Goal: Use online tool/utility: Utilize a website feature to perform a specific function

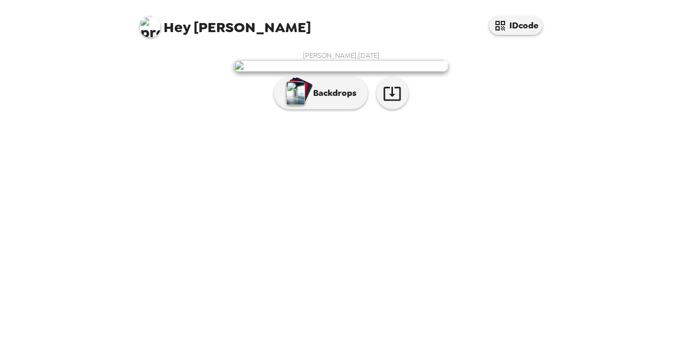
scroll to position [42, 0]
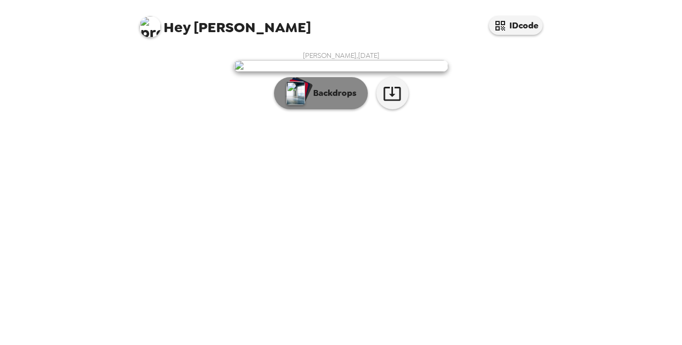
click at [309, 100] on p "Backdrops" at bounding box center [332, 93] width 49 height 13
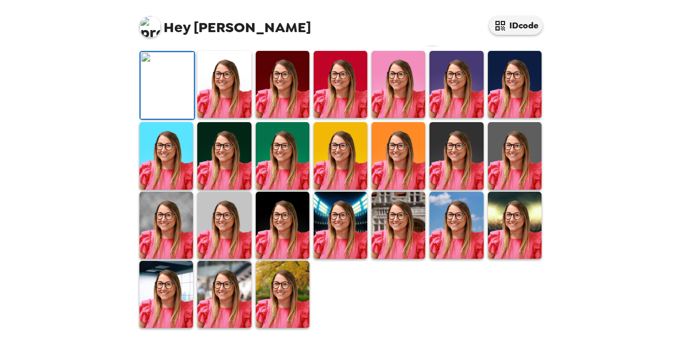
scroll to position [305, 0]
click at [174, 236] on img at bounding box center [166, 225] width 54 height 67
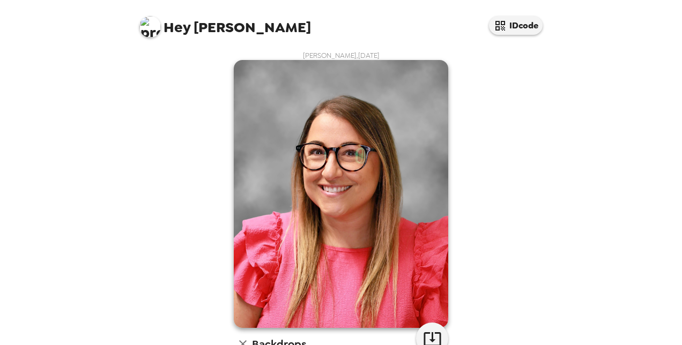
scroll to position [161, 0]
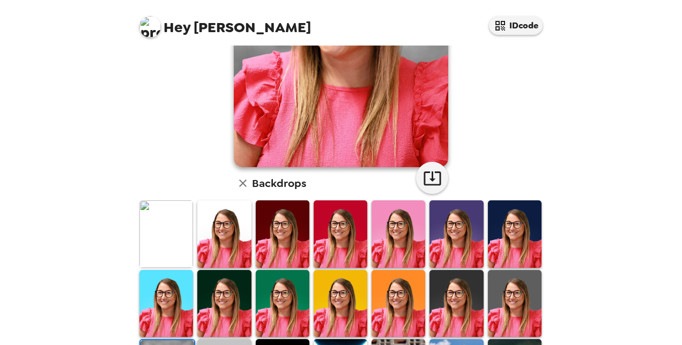
click at [321, 240] on img at bounding box center [341, 233] width 54 height 67
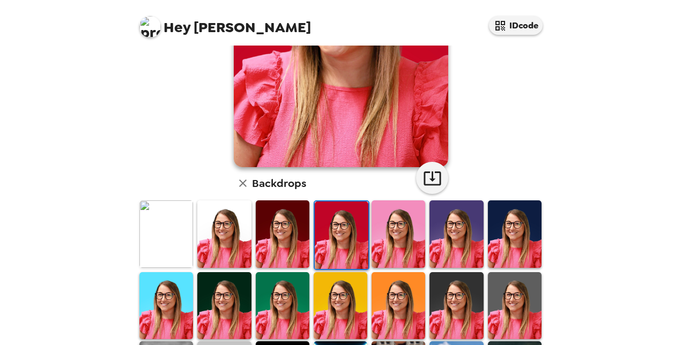
click at [268, 242] on img at bounding box center [283, 233] width 54 height 67
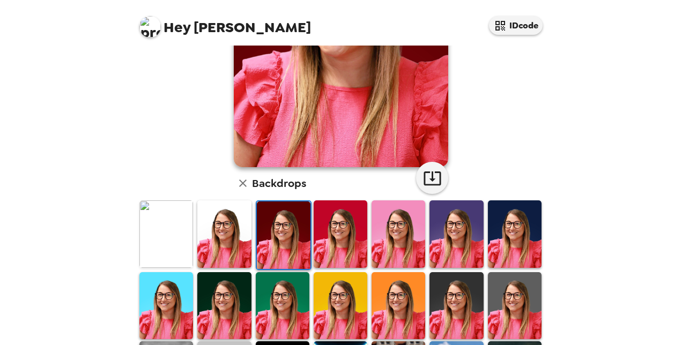
click at [405, 226] on img at bounding box center [398, 233] width 54 height 67
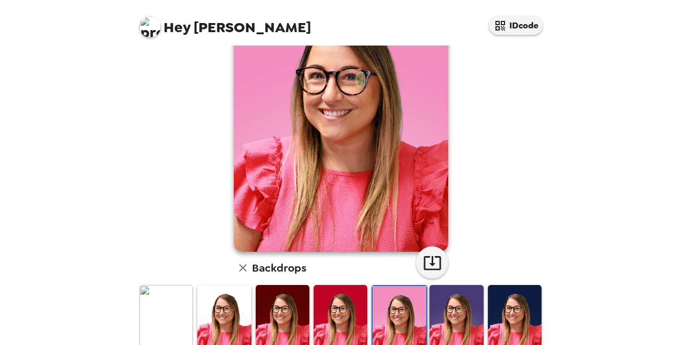
scroll to position [0, 0]
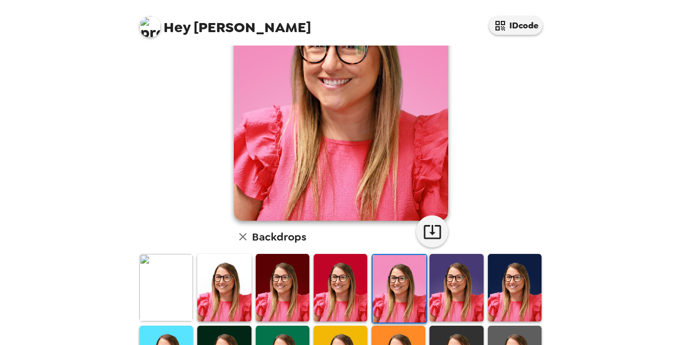
click at [445, 301] on img at bounding box center [456, 287] width 54 height 67
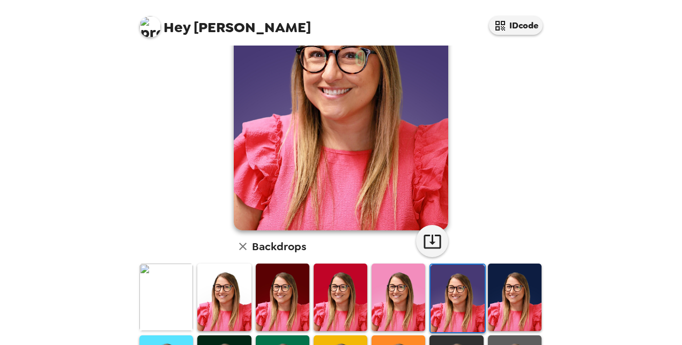
scroll to position [214, 0]
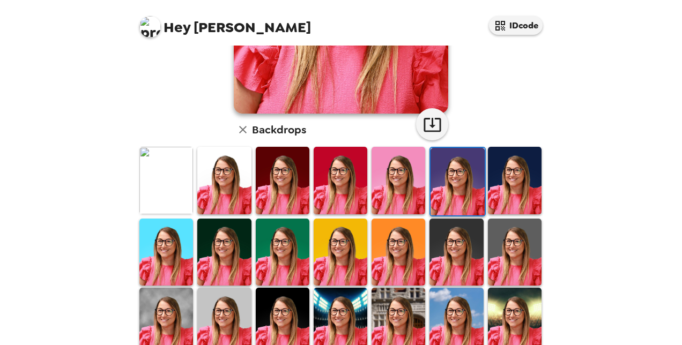
click at [287, 266] on img at bounding box center [283, 252] width 54 height 67
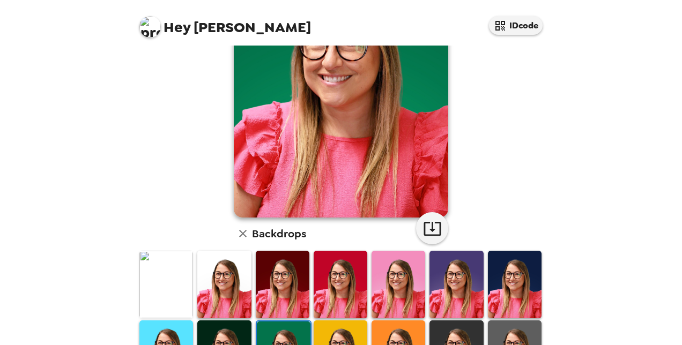
scroll to position [161, 0]
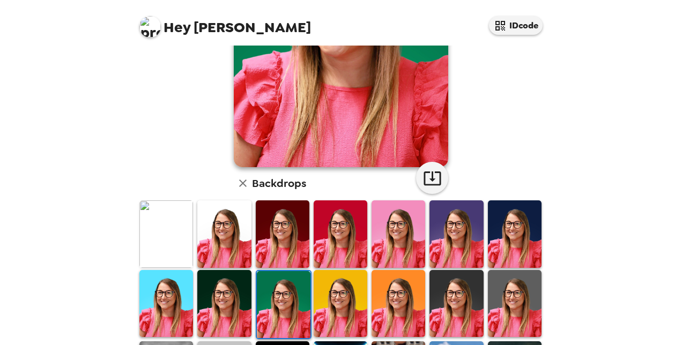
click at [162, 258] on img at bounding box center [166, 233] width 54 height 67
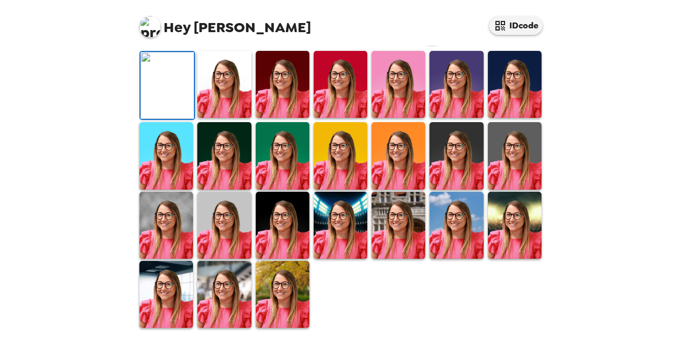
scroll to position [0, 0]
click at [222, 118] on img at bounding box center [224, 84] width 54 height 67
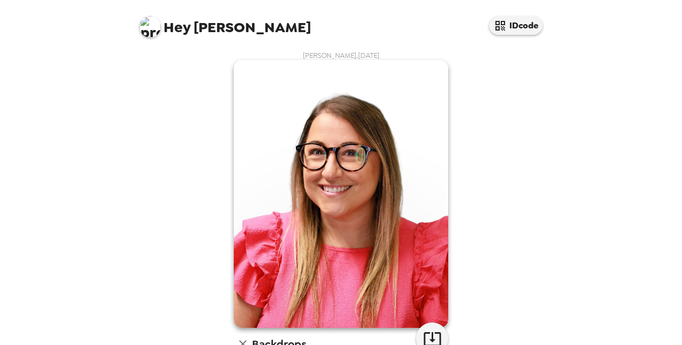
scroll to position [268, 0]
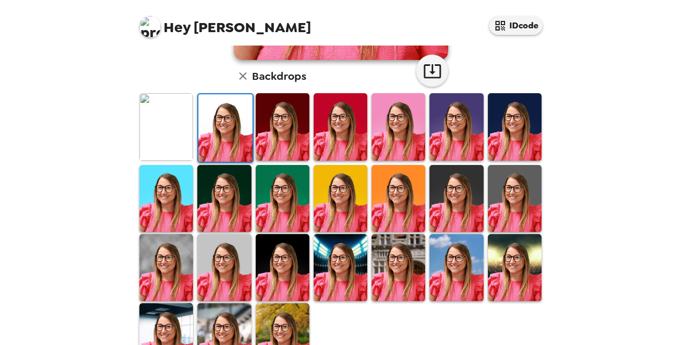
click at [510, 262] on img at bounding box center [515, 267] width 54 height 67
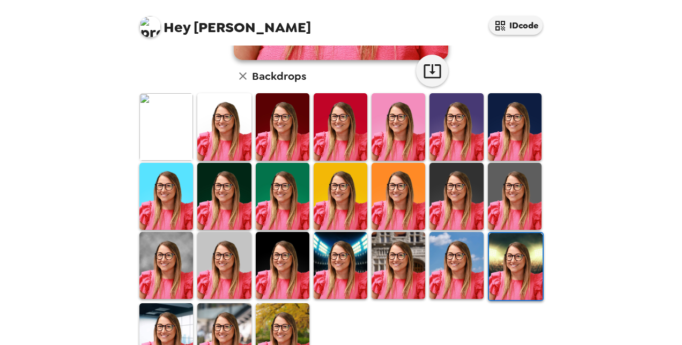
click at [382, 264] on img at bounding box center [398, 265] width 54 height 67
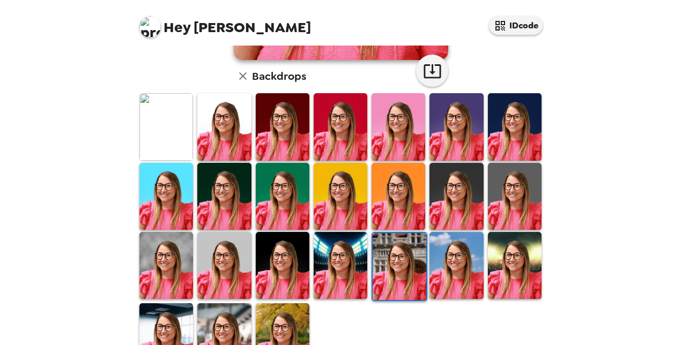
scroll to position [0, 0]
click at [291, 280] on img at bounding box center [283, 265] width 54 height 67
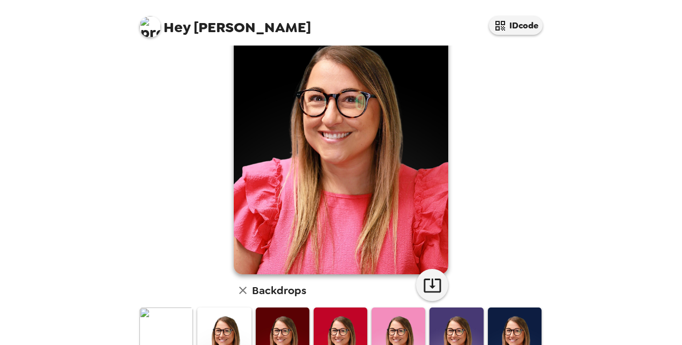
scroll to position [268, 0]
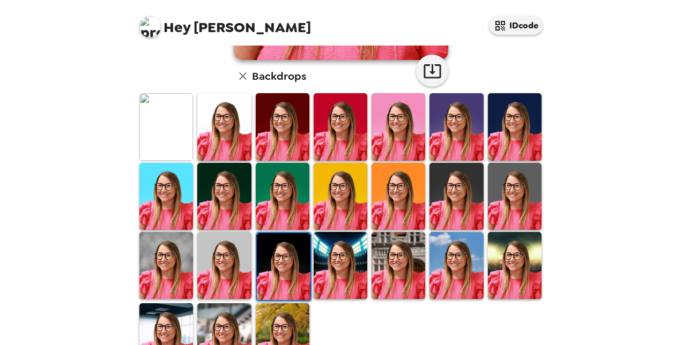
click at [509, 125] on img at bounding box center [515, 126] width 54 height 67
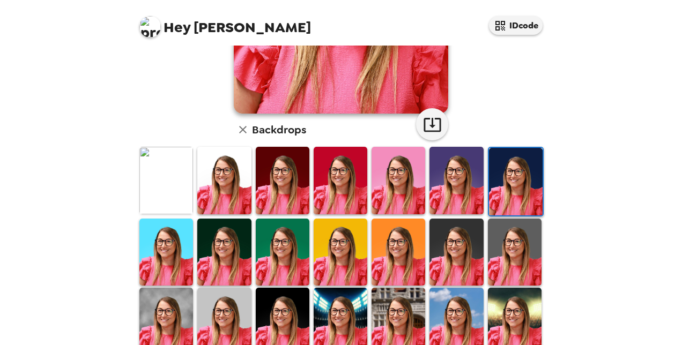
click at [163, 226] on img at bounding box center [166, 252] width 54 height 67
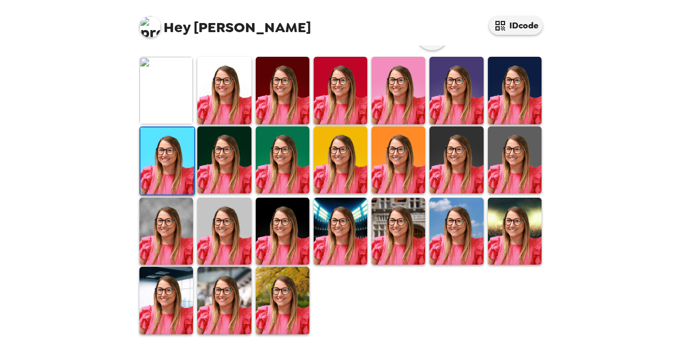
click at [239, 168] on img at bounding box center [224, 159] width 54 height 67
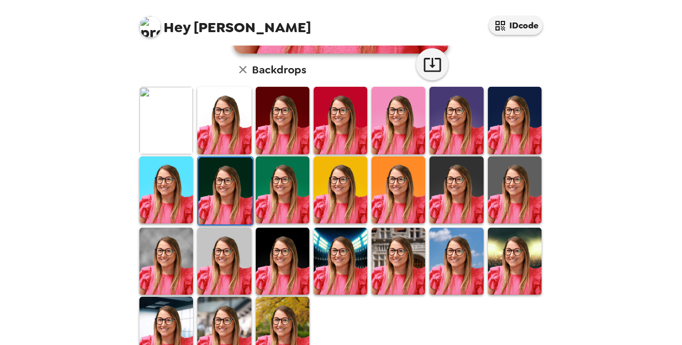
scroll to position [304, 0]
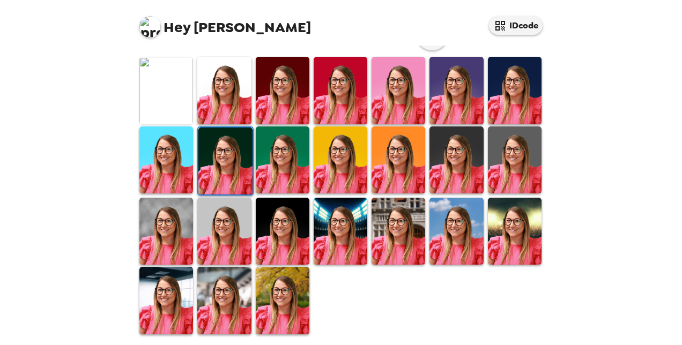
click at [229, 229] on img at bounding box center [224, 231] width 54 height 67
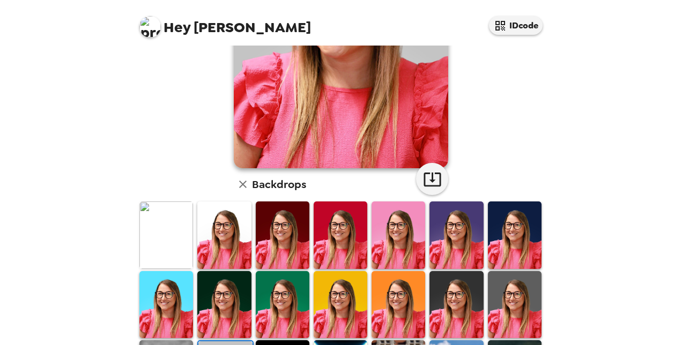
scroll to position [304, 0]
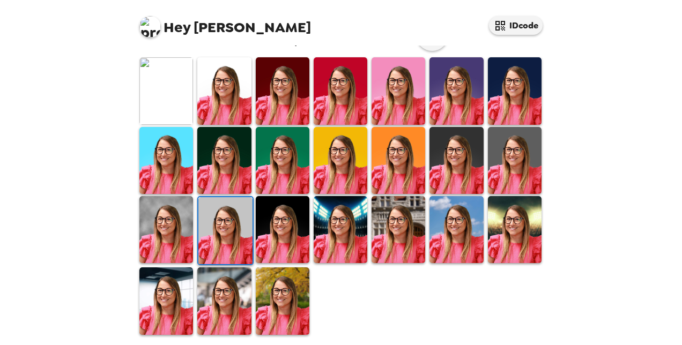
click at [183, 297] on img at bounding box center [166, 300] width 54 height 67
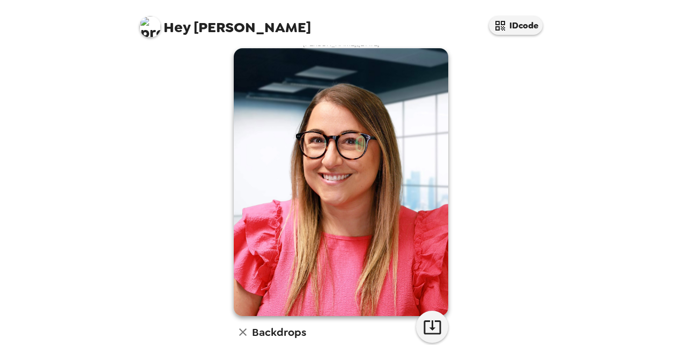
scroll to position [0, 0]
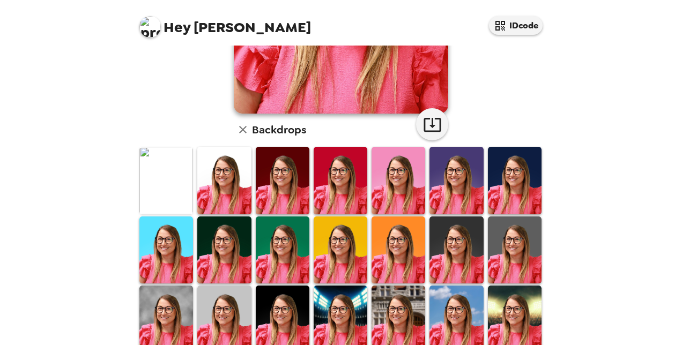
click at [257, 161] on img at bounding box center [283, 180] width 54 height 67
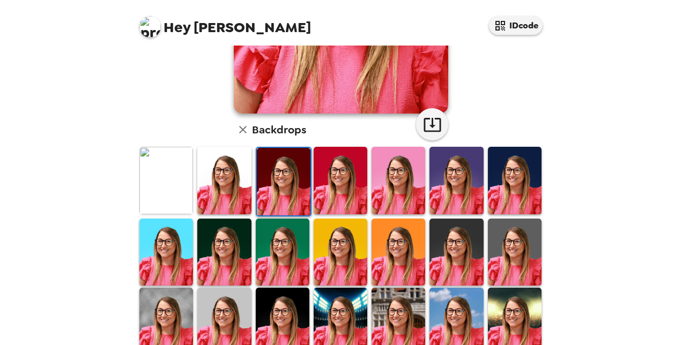
click at [238, 174] on img at bounding box center [224, 180] width 54 height 67
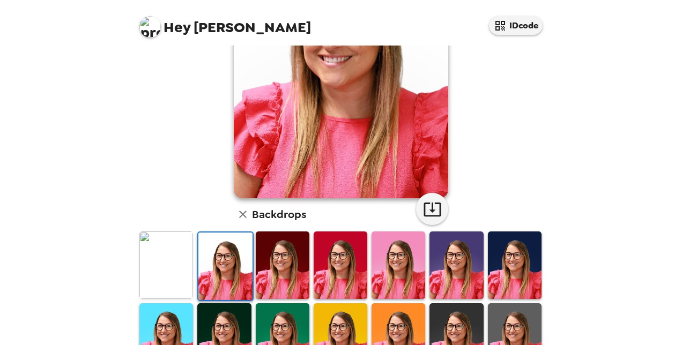
scroll to position [161, 0]
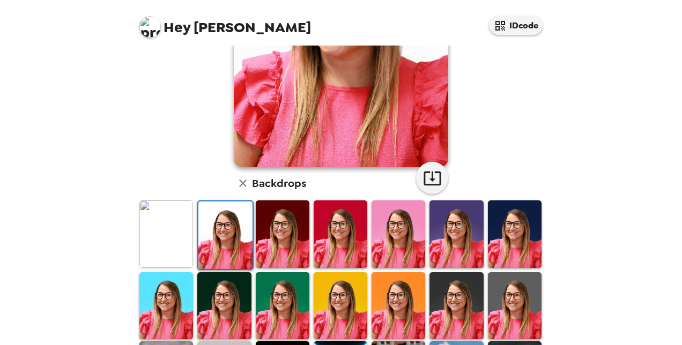
drag, startPoint x: 172, startPoint y: 245, endPoint x: 289, endPoint y: 227, distance: 119.4
click at [172, 245] on img at bounding box center [166, 233] width 54 height 67
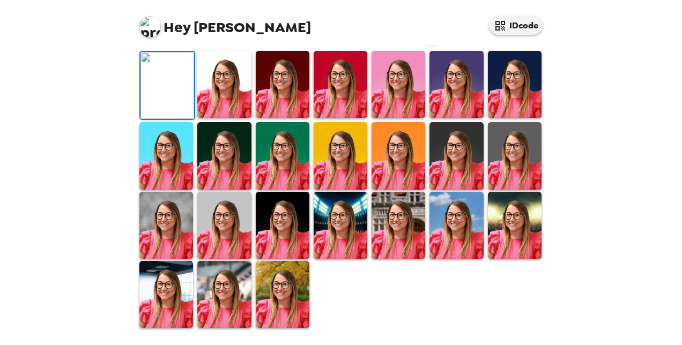
click at [441, 44] on button "button" at bounding box center [432, 28] width 32 height 32
click at [282, 189] on img at bounding box center [283, 155] width 54 height 67
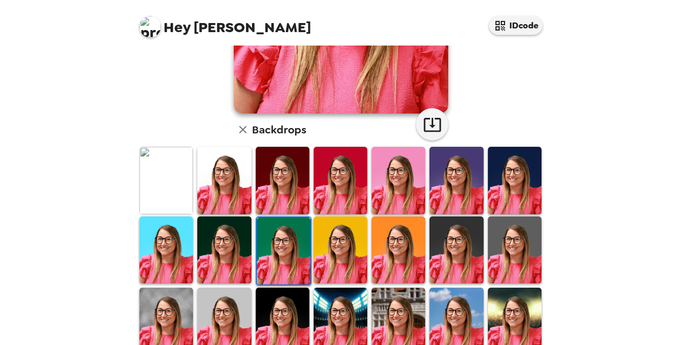
click at [215, 243] on img at bounding box center [224, 250] width 54 height 67
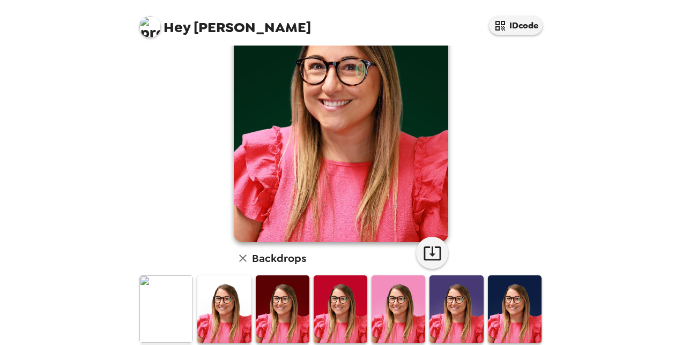
scroll to position [161, 0]
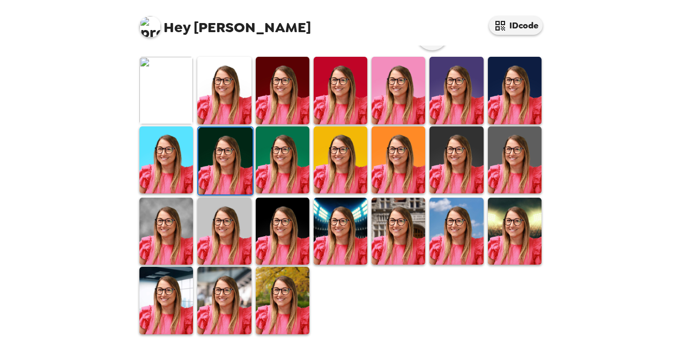
click at [289, 221] on img at bounding box center [283, 231] width 54 height 67
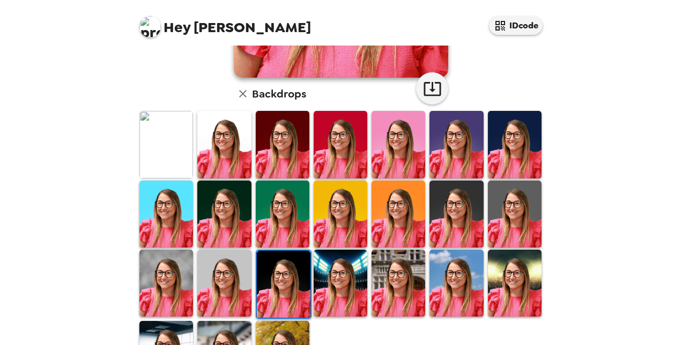
click at [497, 155] on img at bounding box center [515, 144] width 54 height 67
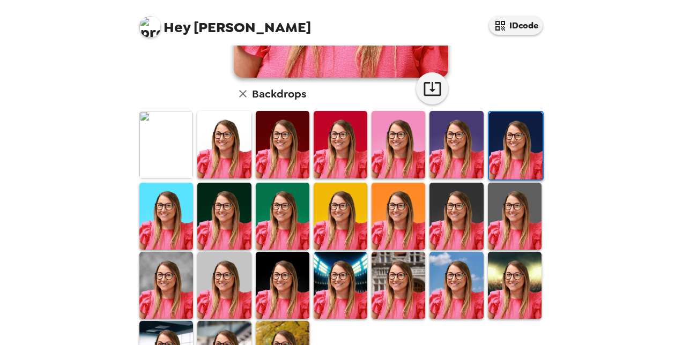
click at [214, 276] on img at bounding box center [224, 285] width 54 height 67
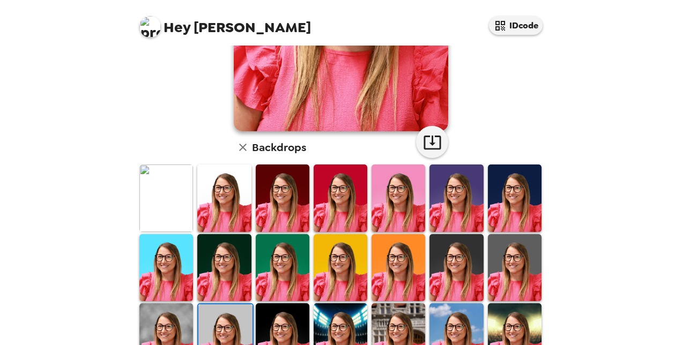
click at [166, 265] on img at bounding box center [166, 267] width 54 height 67
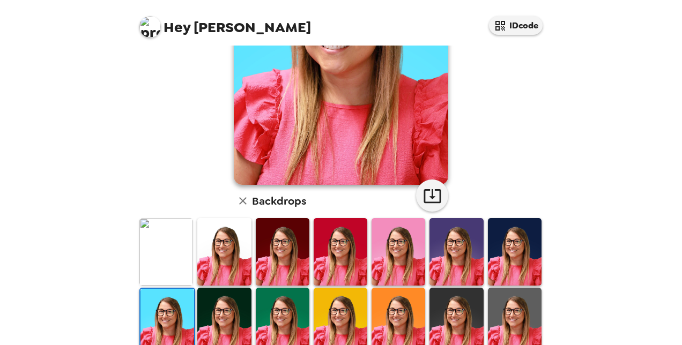
click at [265, 258] on img at bounding box center [283, 251] width 54 height 67
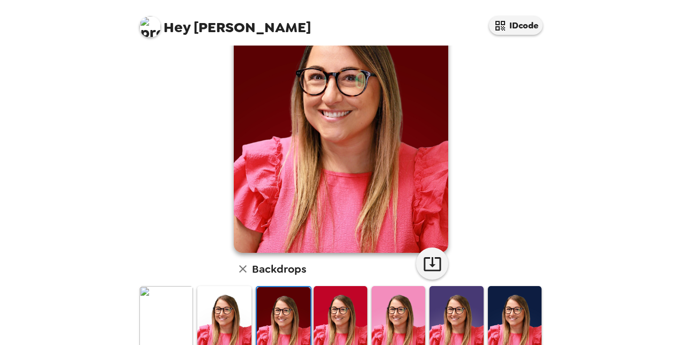
scroll to position [36, 0]
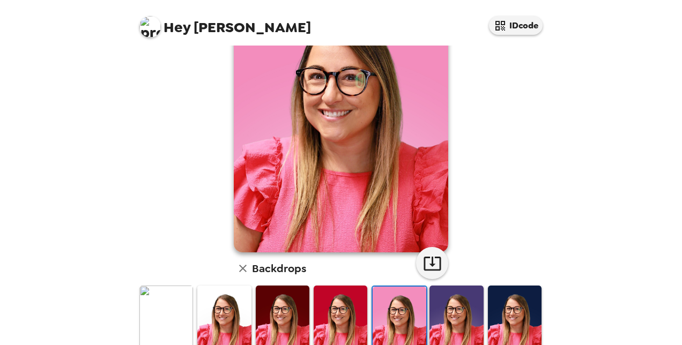
scroll to position [90, 0]
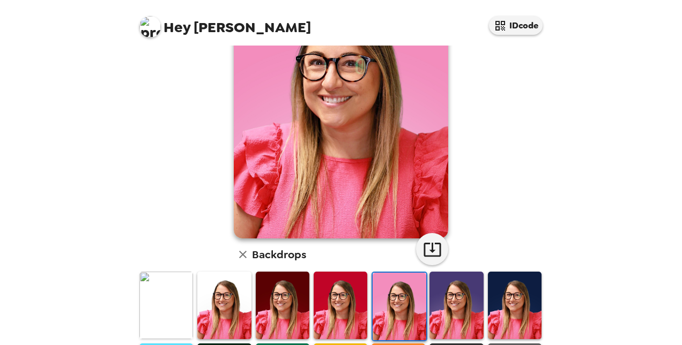
click at [444, 304] on img at bounding box center [456, 305] width 54 height 67
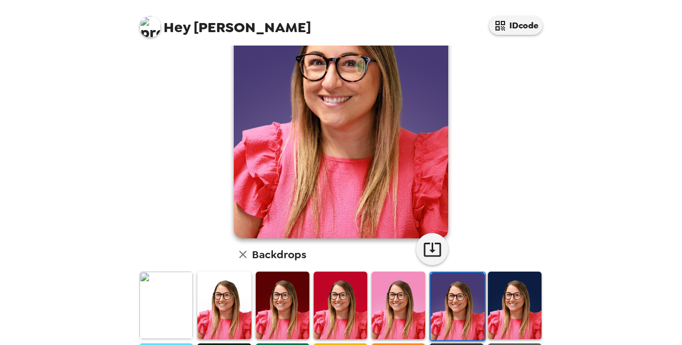
click at [513, 292] on img at bounding box center [515, 305] width 54 height 67
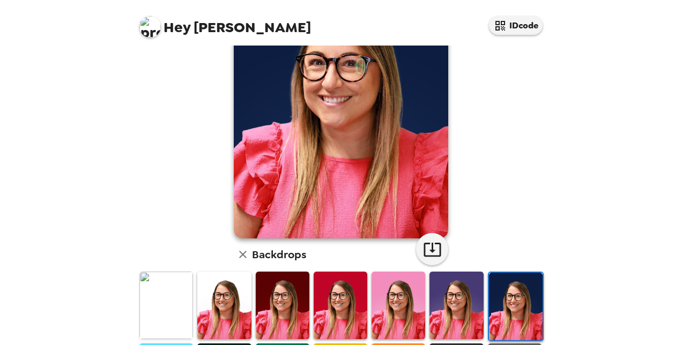
click at [466, 300] on img at bounding box center [456, 305] width 54 height 67
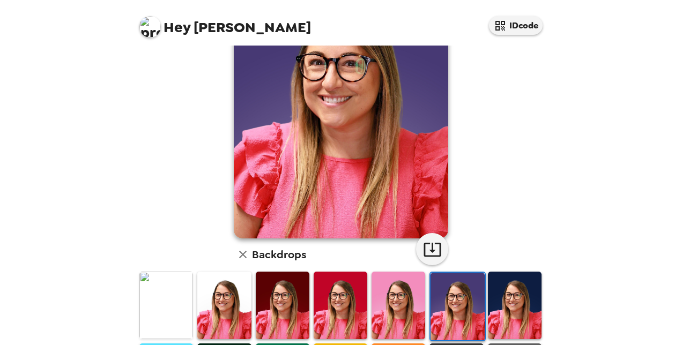
click at [283, 301] on img at bounding box center [283, 305] width 54 height 67
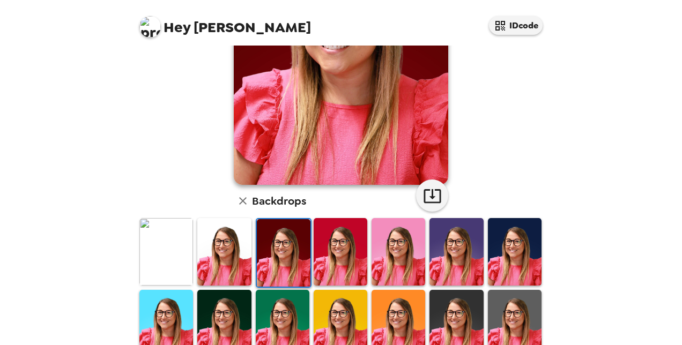
scroll to position [250, 0]
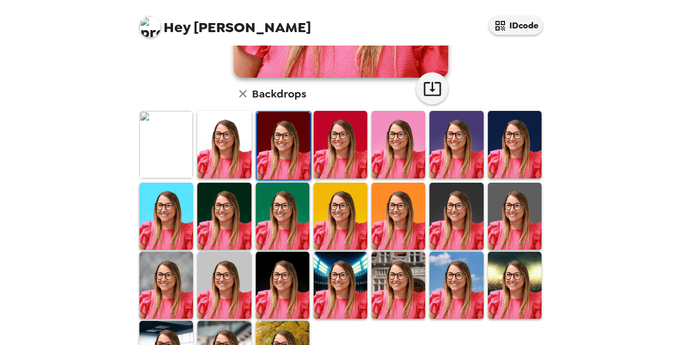
click at [429, 210] on img at bounding box center [456, 216] width 54 height 67
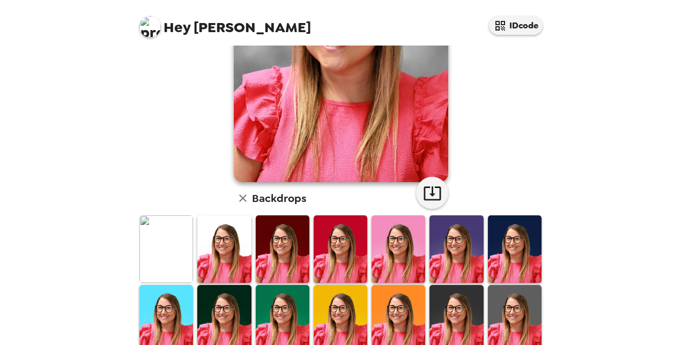
scroll to position [161, 0]
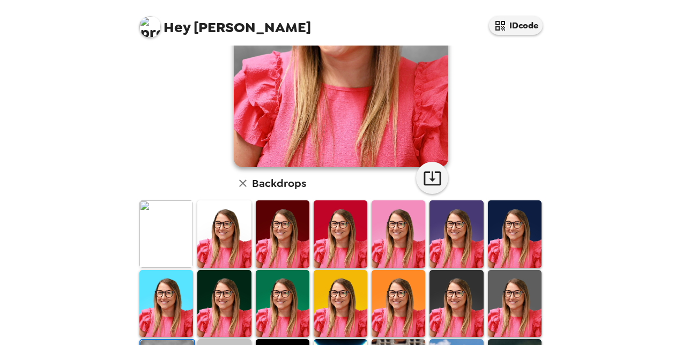
click at [340, 239] on img at bounding box center [341, 233] width 54 height 67
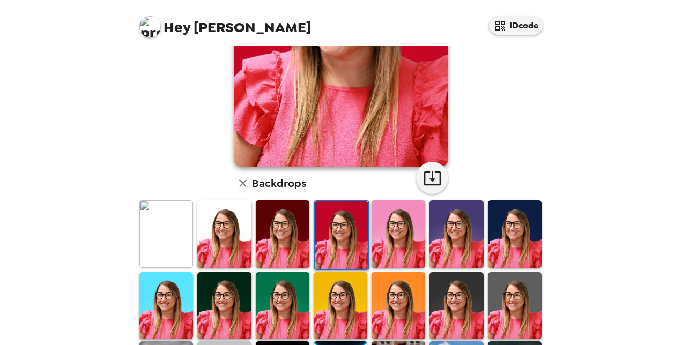
click at [405, 235] on img at bounding box center [398, 233] width 54 height 67
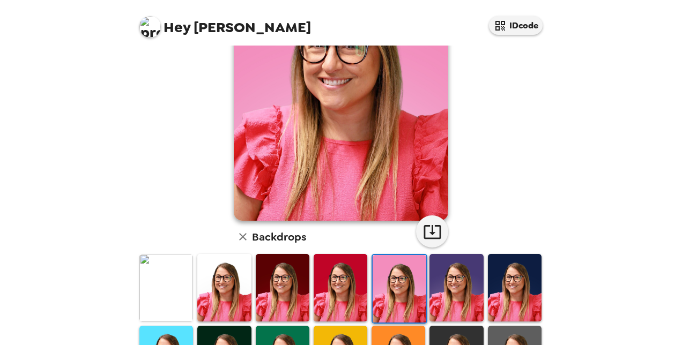
click at [459, 285] on img at bounding box center [456, 287] width 54 height 67
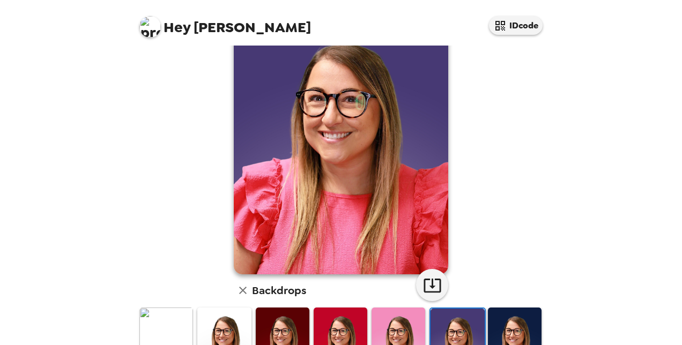
scroll to position [107, 0]
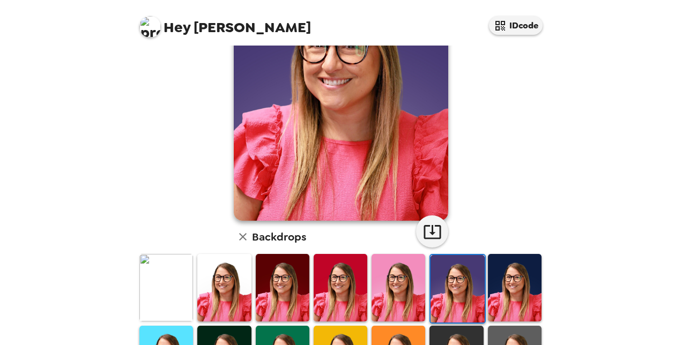
click at [495, 275] on img at bounding box center [515, 287] width 54 height 67
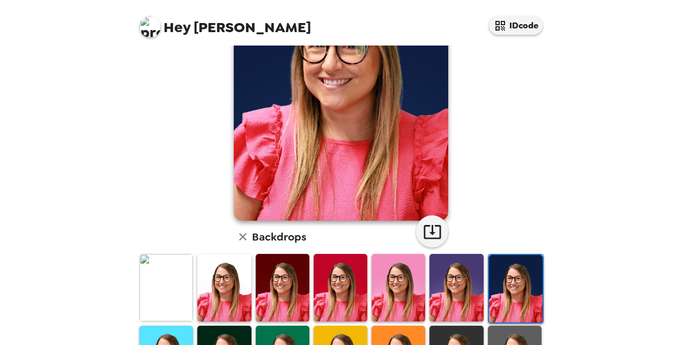
click at [321, 273] on img at bounding box center [341, 287] width 54 height 67
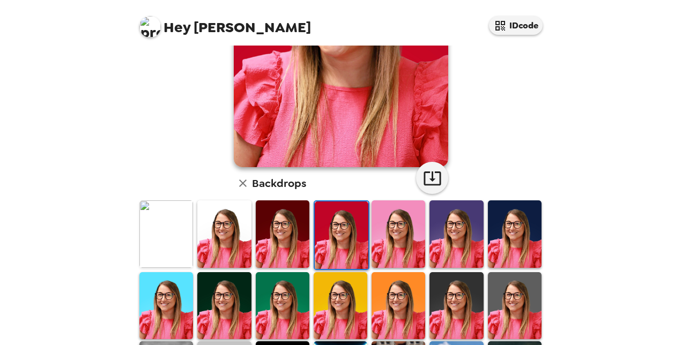
click at [266, 301] on img at bounding box center [283, 305] width 54 height 67
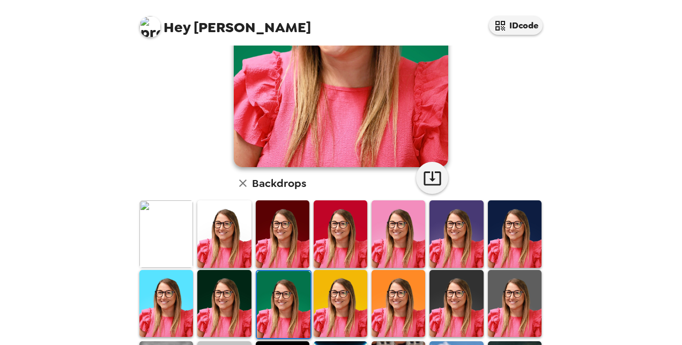
click at [322, 288] on img at bounding box center [341, 303] width 54 height 67
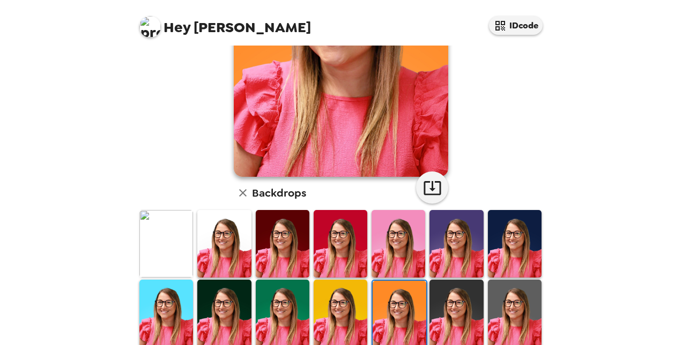
scroll to position [214, 0]
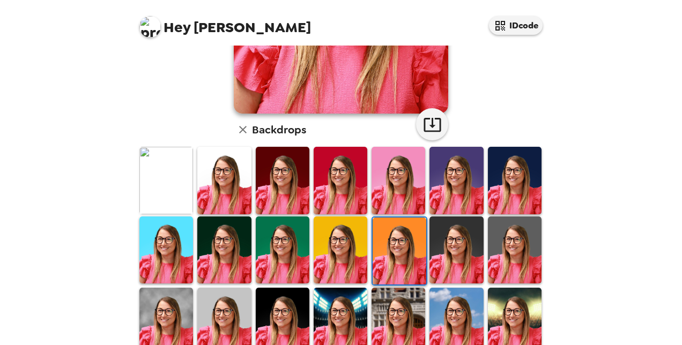
click at [171, 252] on img at bounding box center [166, 250] width 54 height 67
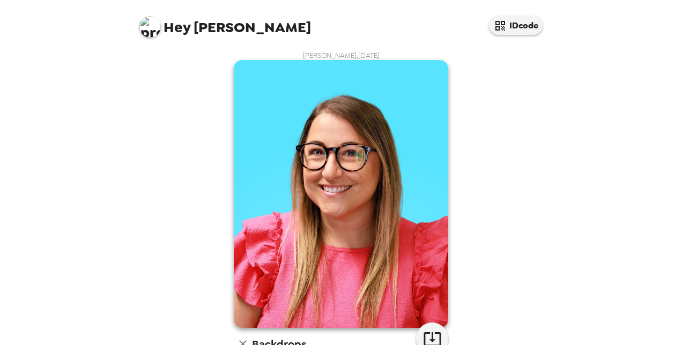
scroll to position [107, 0]
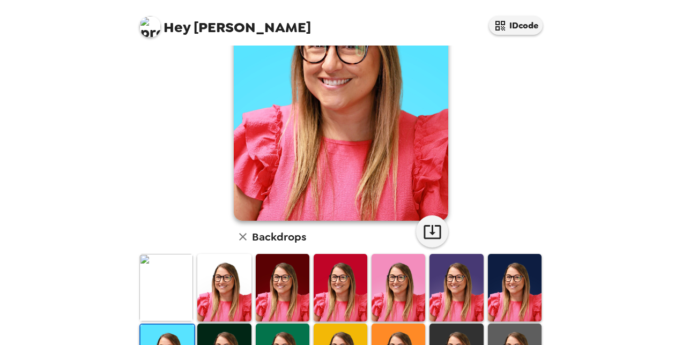
click at [226, 273] on img at bounding box center [224, 287] width 54 height 67
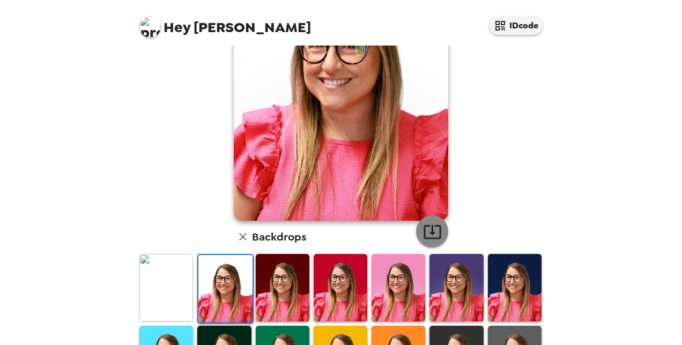
click at [429, 225] on icon "button" at bounding box center [432, 231] width 19 height 19
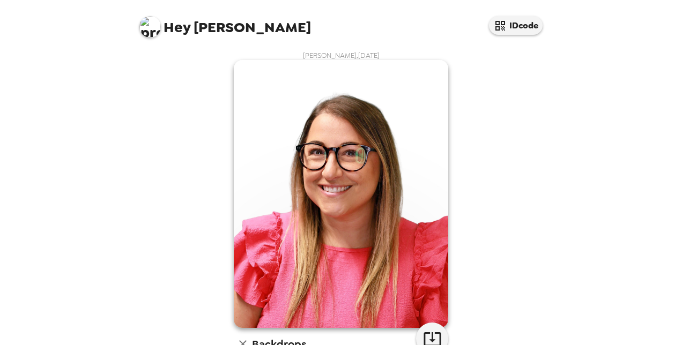
scroll to position [107, 0]
